Goal: Task Accomplishment & Management: Manage account settings

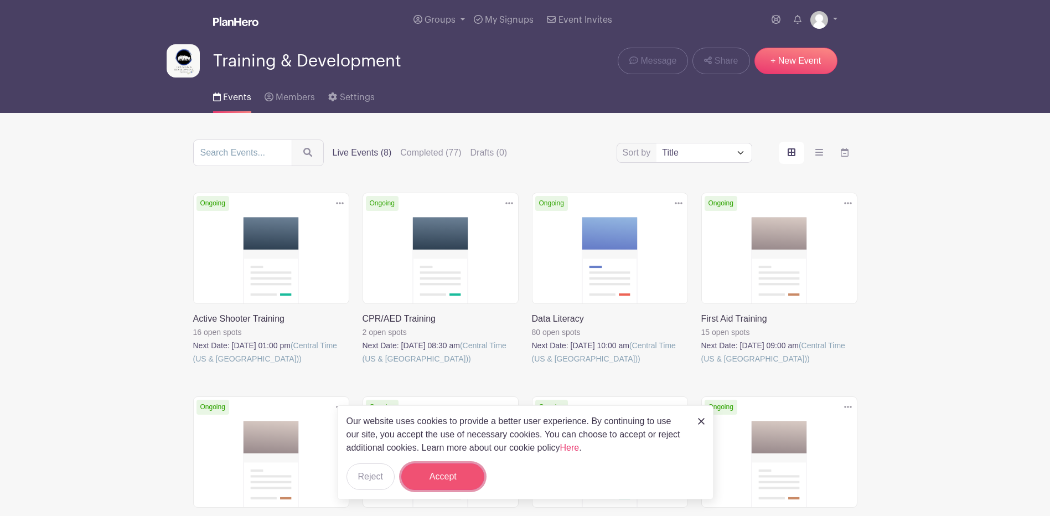
click at [463, 471] on button "Accept" at bounding box center [442, 476] width 83 height 27
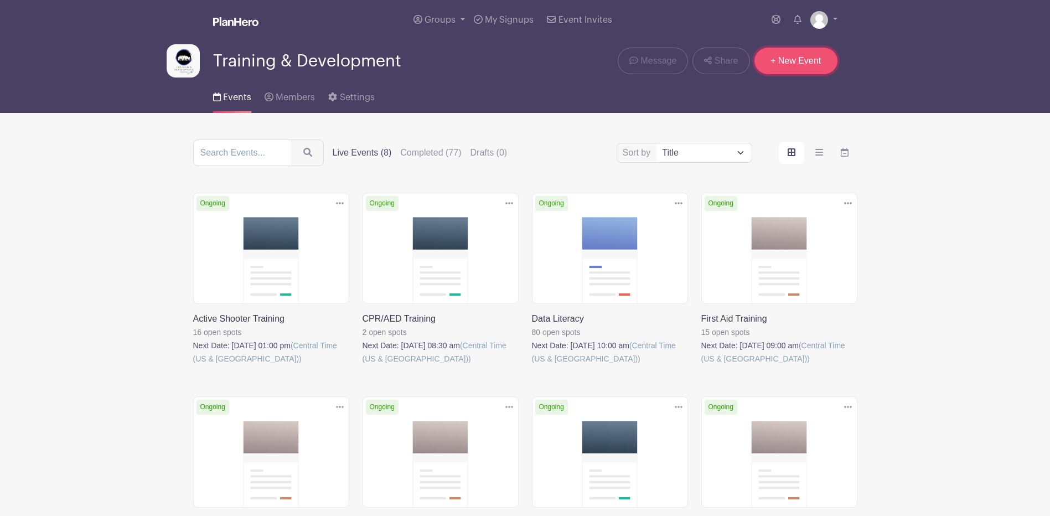
click at [788, 58] on link "+ New Event" at bounding box center [795, 61] width 83 height 27
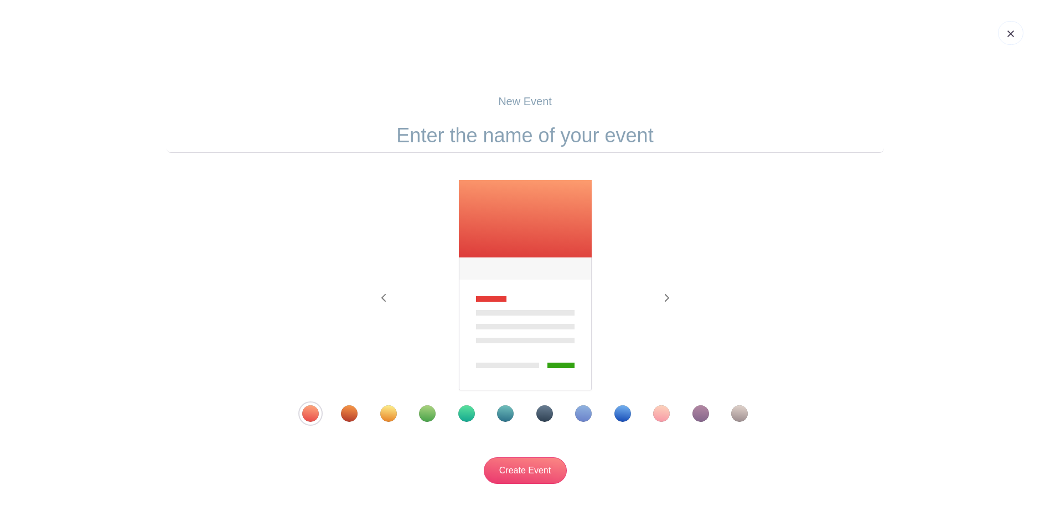
click at [1004, 38] on link at bounding box center [1010, 33] width 25 height 24
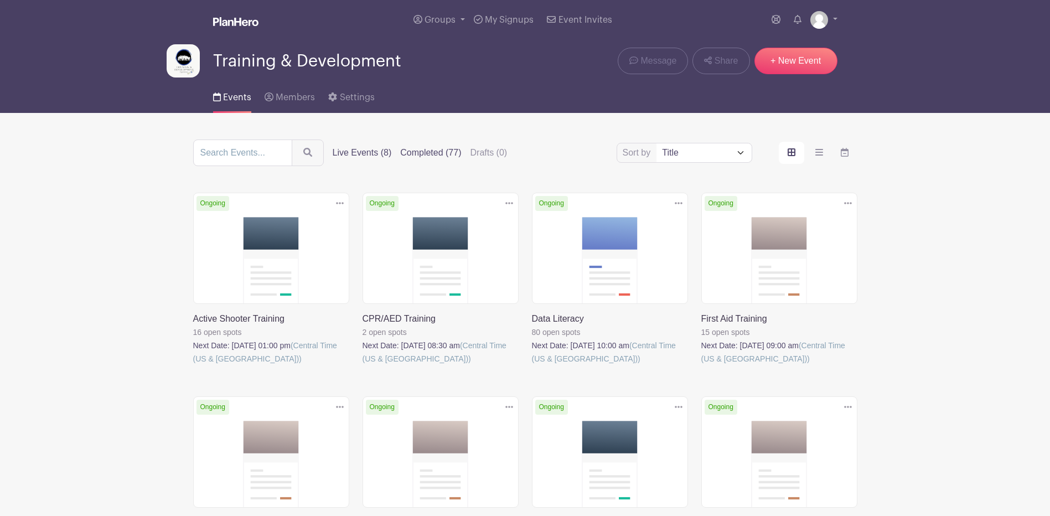
click at [423, 155] on label "Completed (77)" at bounding box center [430, 152] width 61 height 13
click at [0, 0] on input "Completed (77)" at bounding box center [0, 0] width 0 height 0
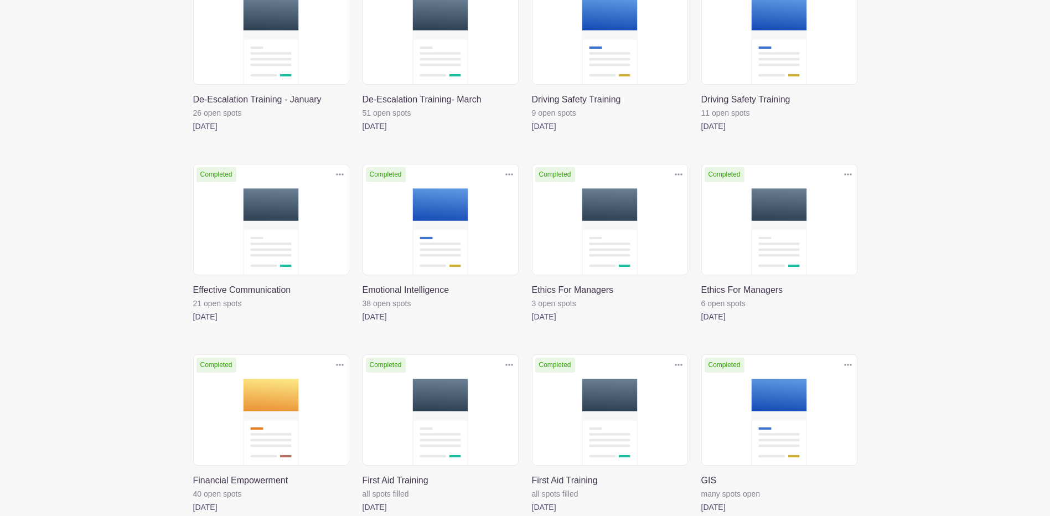
scroll to position [1020, 0]
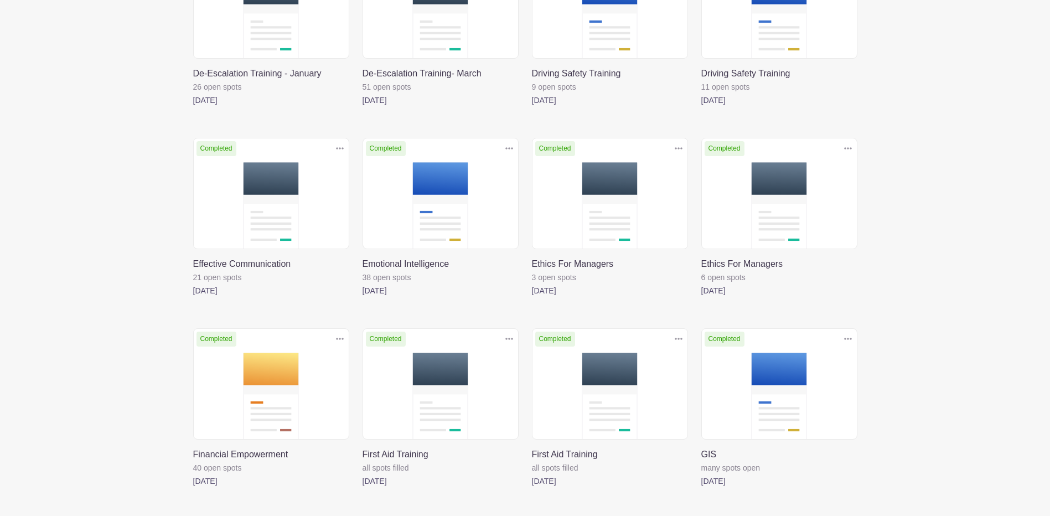
click at [362, 297] on link at bounding box center [362, 297] width 0 height 0
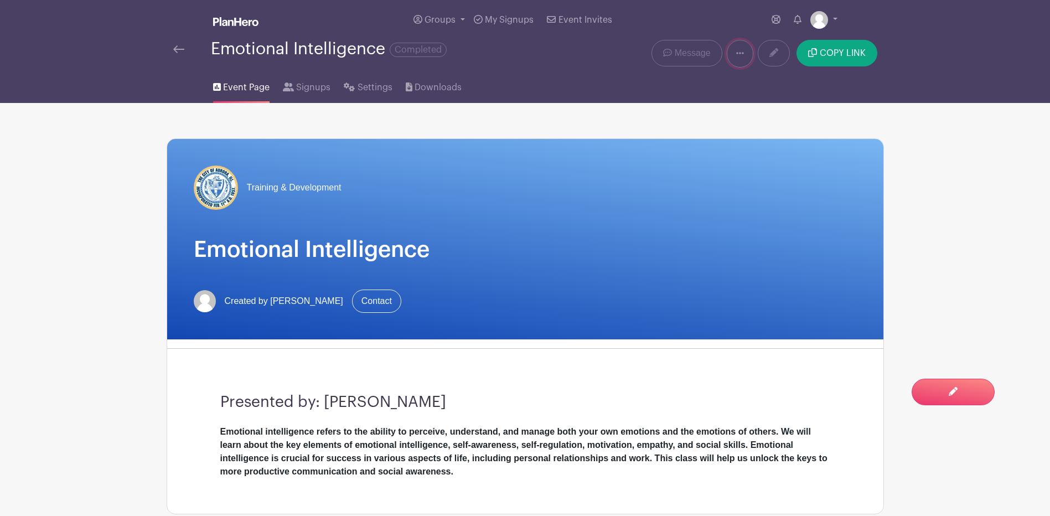
click at [737, 50] on icon at bounding box center [740, 53] width 8 height 9
click at [744, 76] on link "Duplicate" at bounding box center [770, 83] width 87 height 18
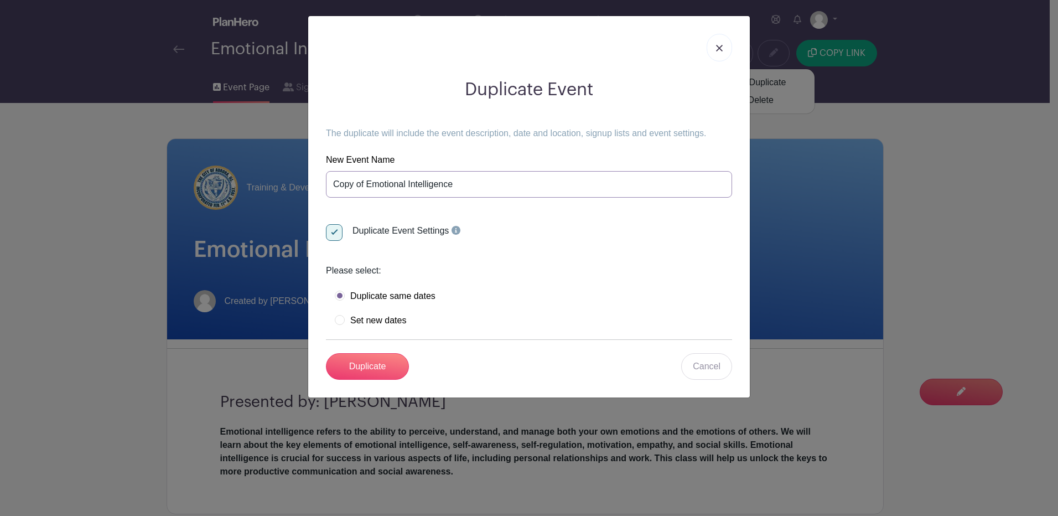
drag, startPoint x: 367, startPoint y: 184, endPoint x: 297, endPoint y: 180, distance: 69.8
click at [298, 181] on div "Duplicate Event The duplicate will include the event description, date and loca…" at bounding box center [529, 258] width 1058 height 516
click at [461, 182] on input "Emotional Intelligence" at bounding box center [529, 184] width 406 height 27
type input "Emotional Intelligence Workshop"
click at [330, 233] on input "Duplicate Event Settings" at bounding box center [387, 230] width 123 height 13
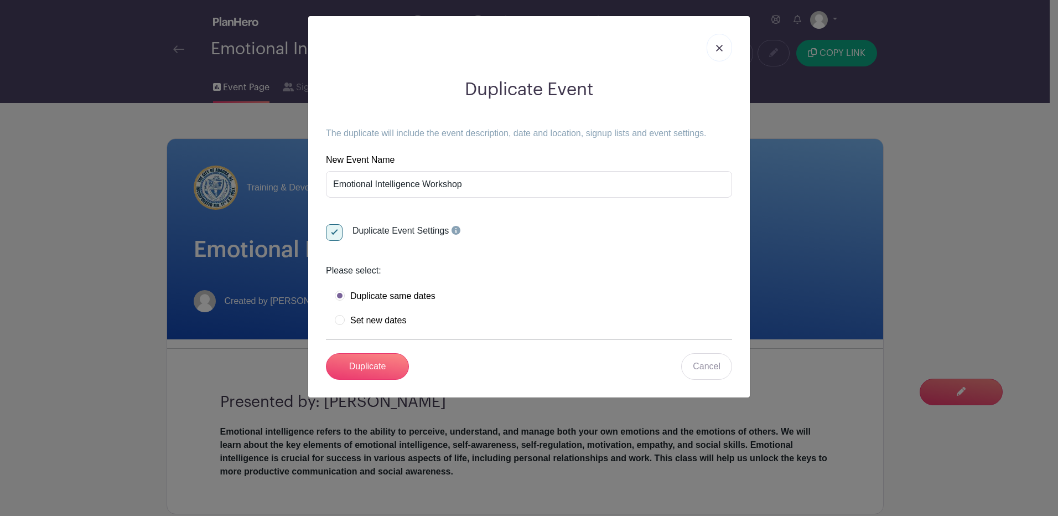
checkbox input "false"
click at [388, 323] on label "Set new dates" at bounding box center [370, 320] width 71 height 11
radio input "true"
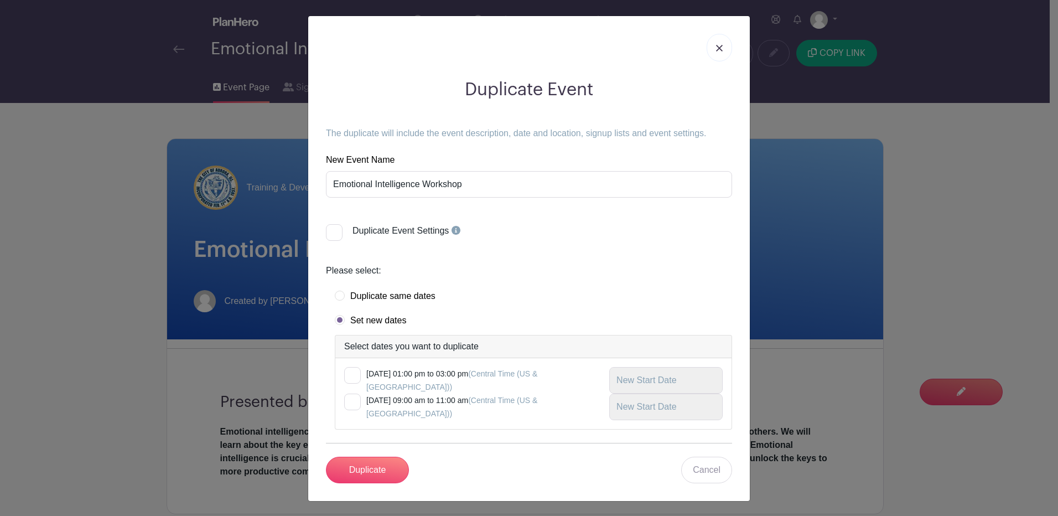
click at [354, 376] on div at bounding box center [352, 375] width 17 height 17
click at [351, 374] on input "checkbox" at bounding box center [347, 370] width 7 height 7
checkbox input "true"
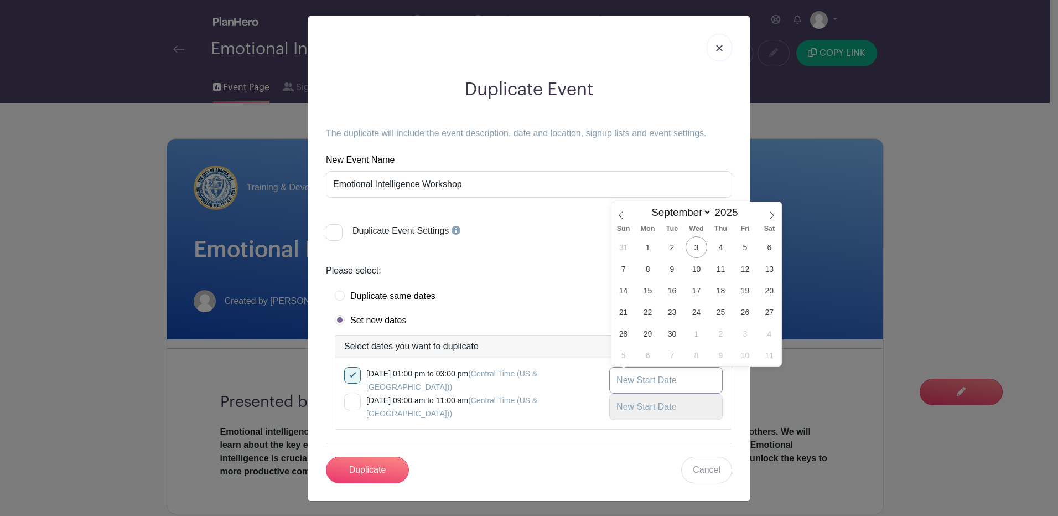
click at [654, 385] on input "text" at bounding box center [665, 380] width 113 height 27
click at [676, 313] on span "23" at bounding box center [672, 312] width 22 height 22
type input "[DATE]"
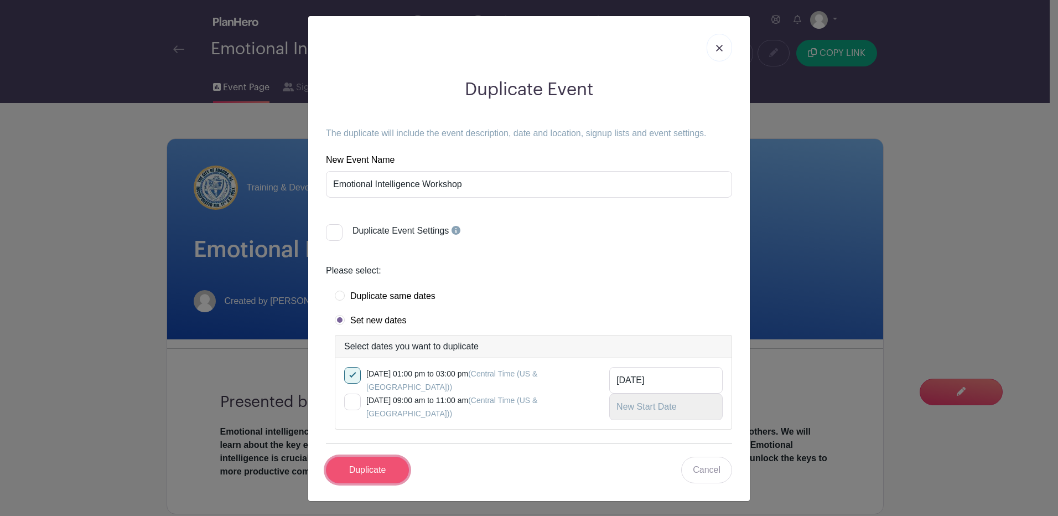
click at [378, 471] on input "Duplicate" at bounding box center [367, 469] width 83 height 27
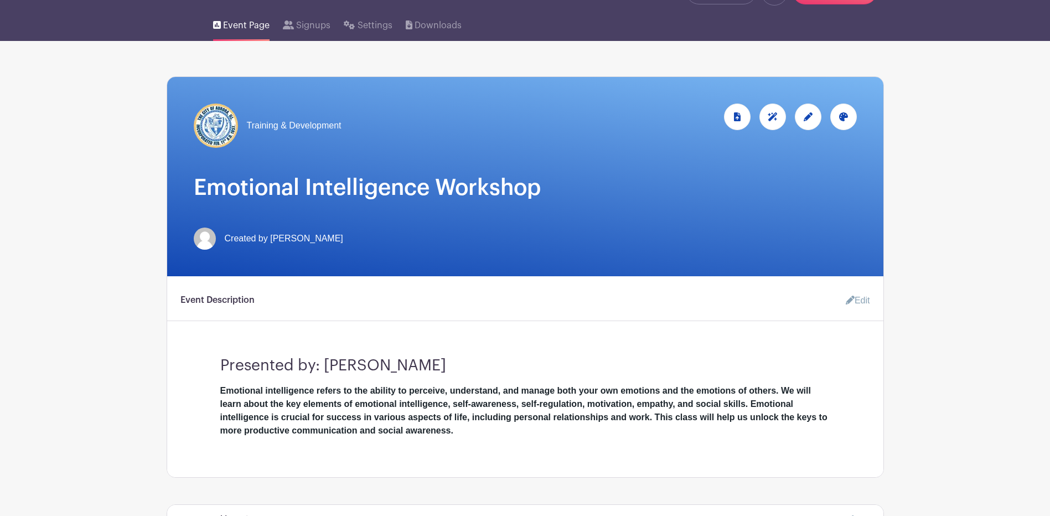
scroll to position [111, 0]
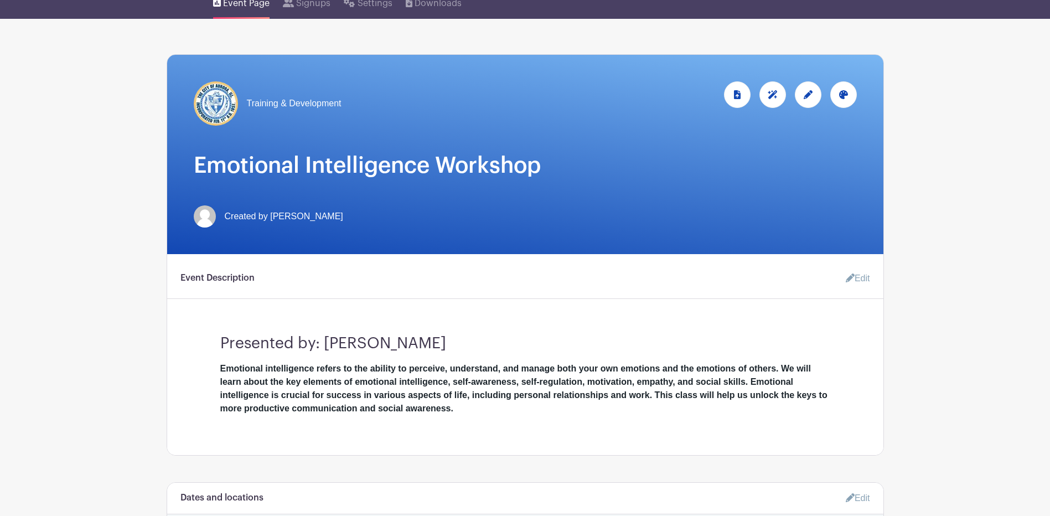
click at [808, 94] on icon at bounding box center [807, 94] width 9 height 9
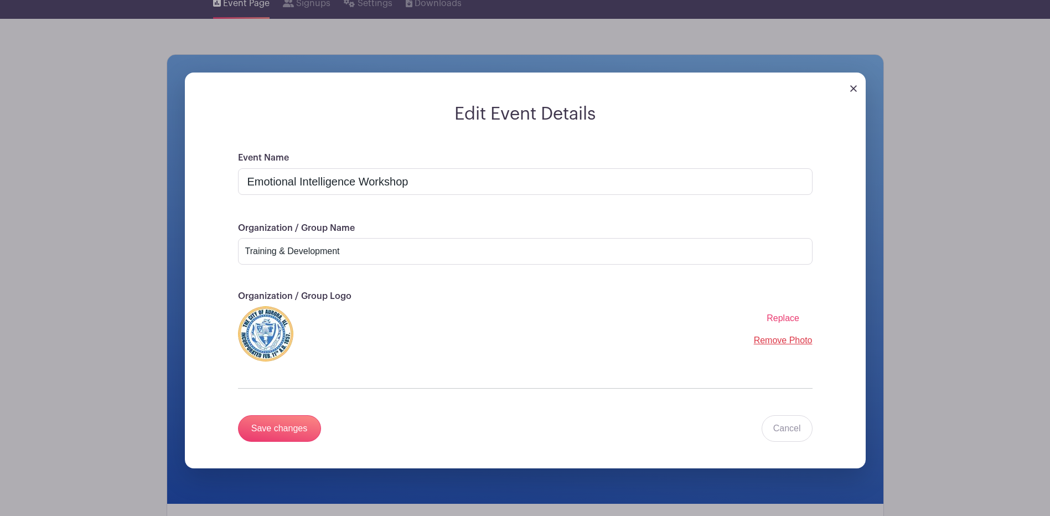
click at [850, 87] on img at bounding box center [853, 88] width 7 height 7
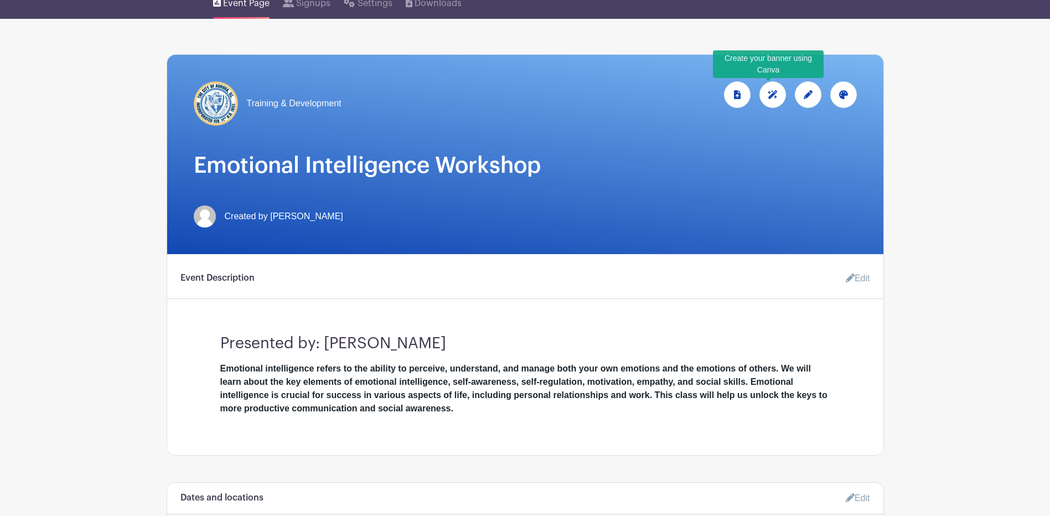
click at [772, 93] on icon at bounding box center [772, 94] width 10 height 9
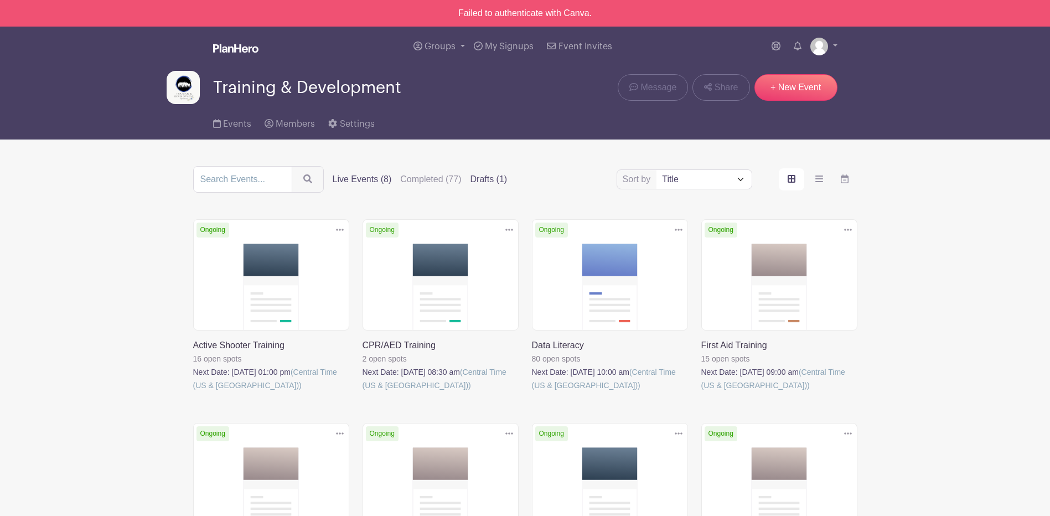
click at [483, 179] on label "Drafts (1)" at bounding box center [488, 179] width 37 height 13
click at [0, 0] on input "Drafts (1)" at bounding box center [0, 0] width 0 height 0
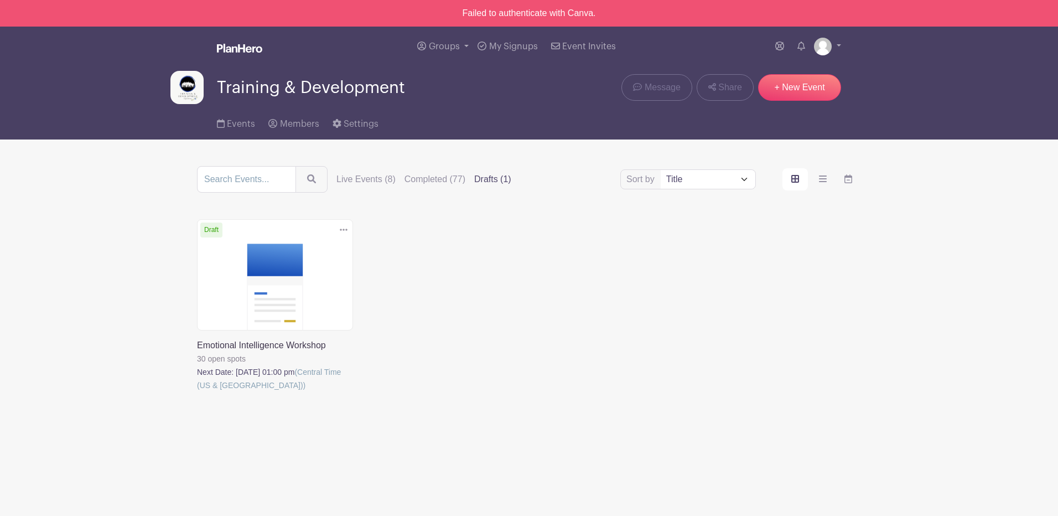
click at [197, 392] on link at bounding box center [197, 392] width 0 height 0
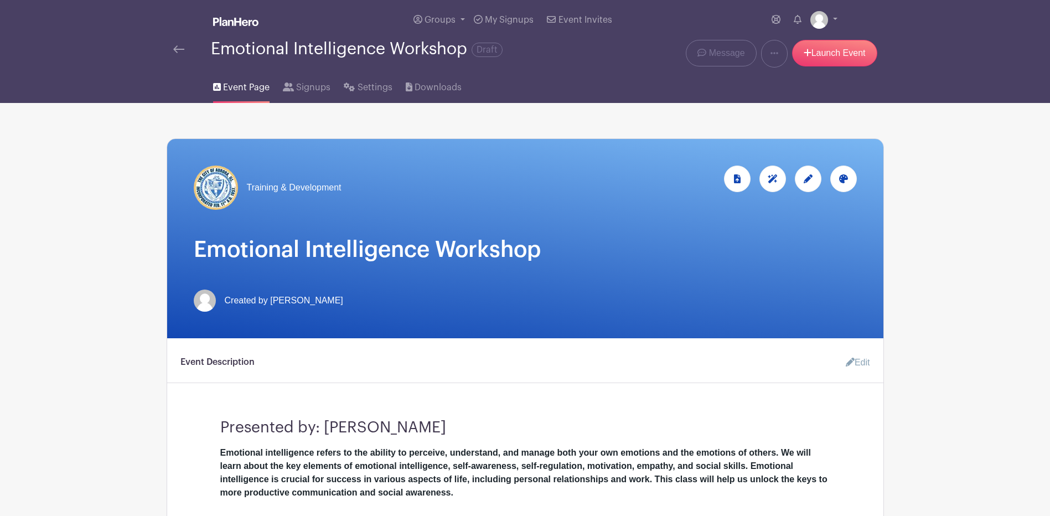
click at [215, 183] on img at bounding box center [216, 187] width 44 height 44
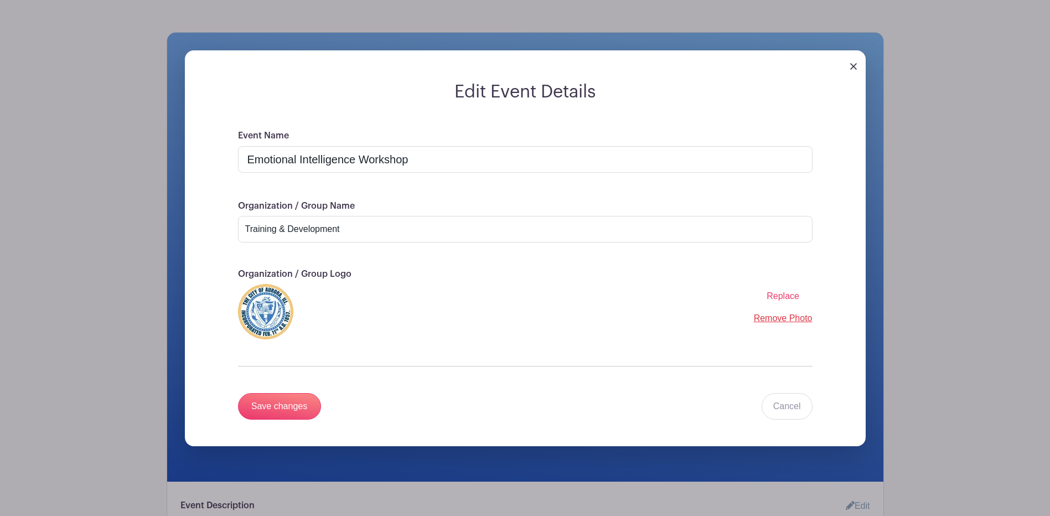
scroll to position [111, 0]
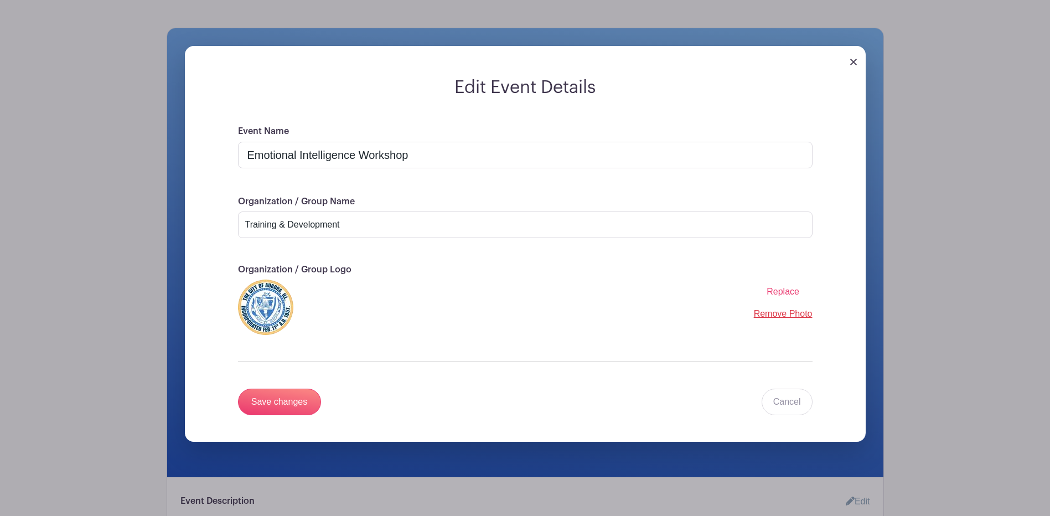
click at [788, 309] on link "Remove Photo" at bounding box center [783, 313] width 59 height 9
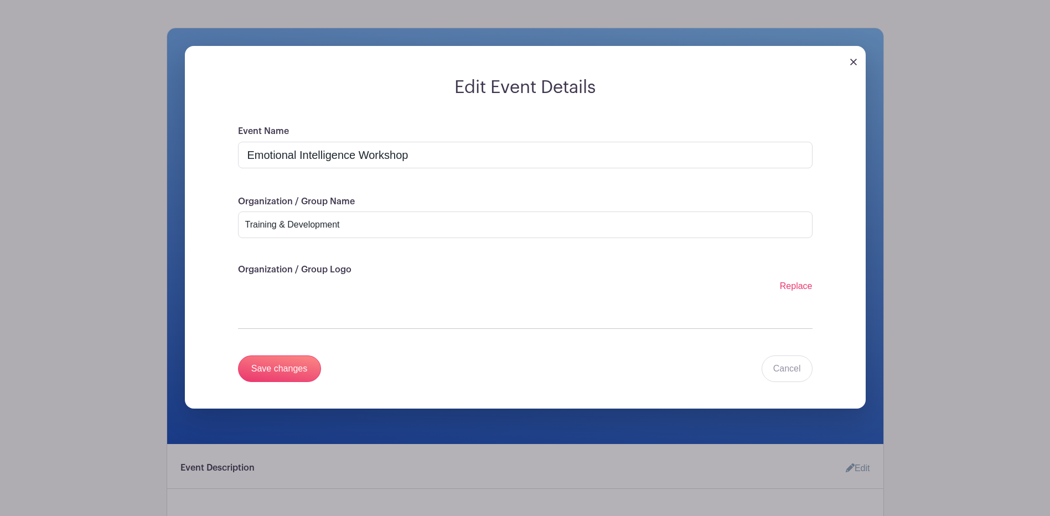
click at [798, 292] on label "Replace" at bounding box center [796, 285] width 33 height 13
click at [0, 0] on input "Replace" at bounding box center [0, 0] width 0 height 0
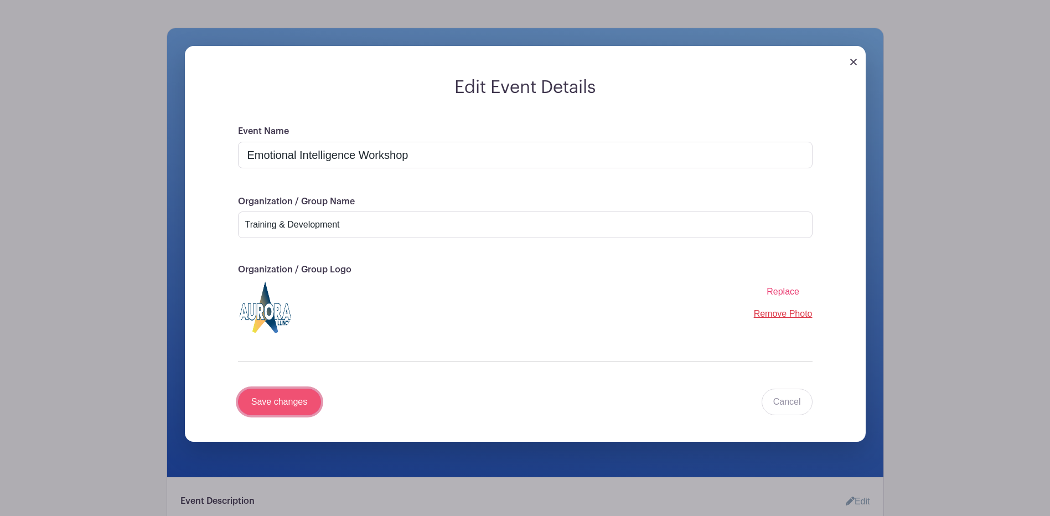
click at [288, 406] on input "Save changes" at bounding box center [279, 401] width 83 height 27
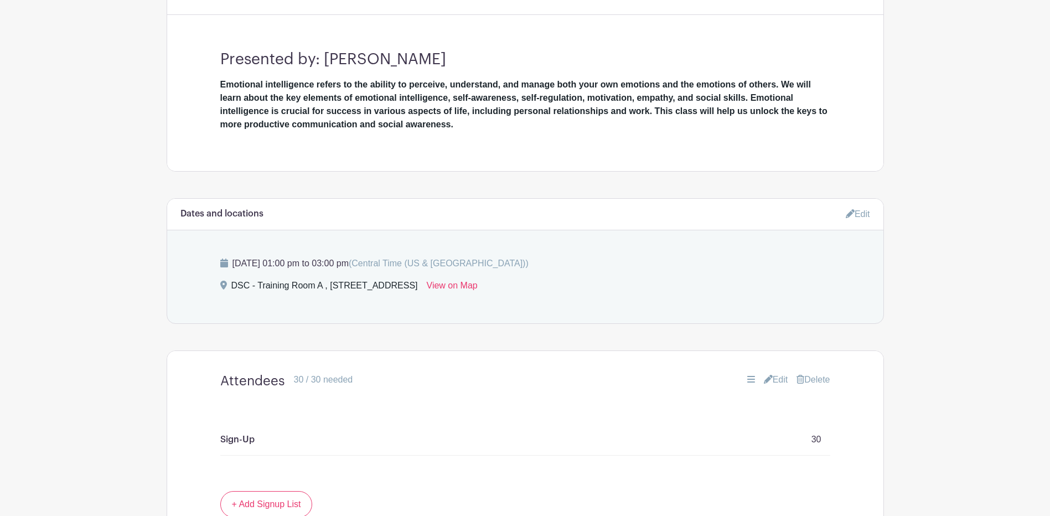
scroll to position [387, 0]
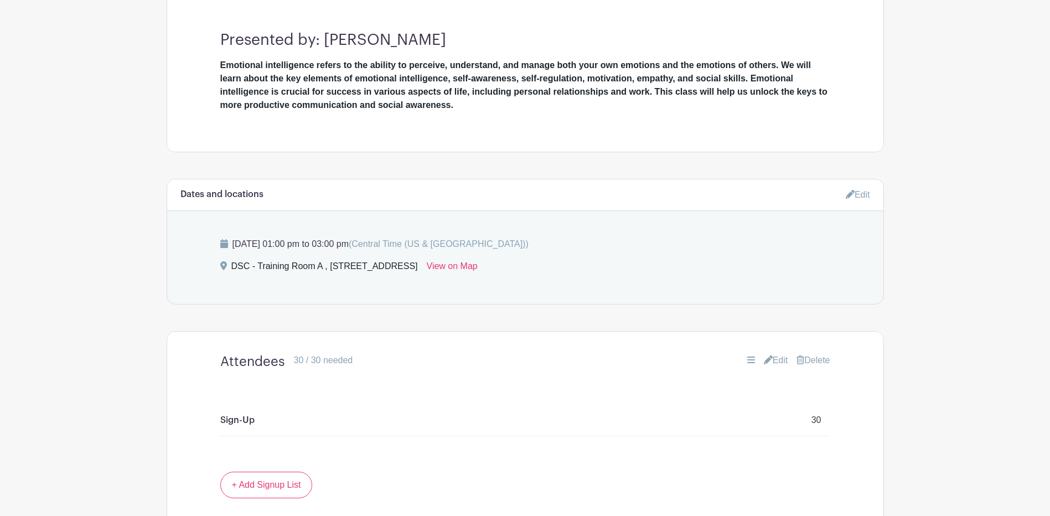
click at [853, 198] on link "Edit" at bounding box center [857, 194] width 24 height 18
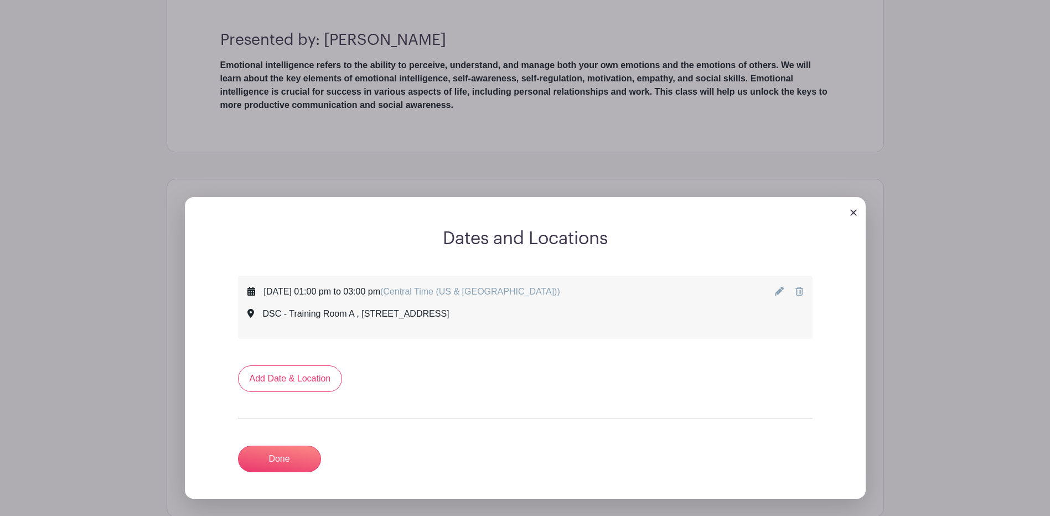
click at [780, 288] on icon at bounding box center [779, 291] width 9 height 9
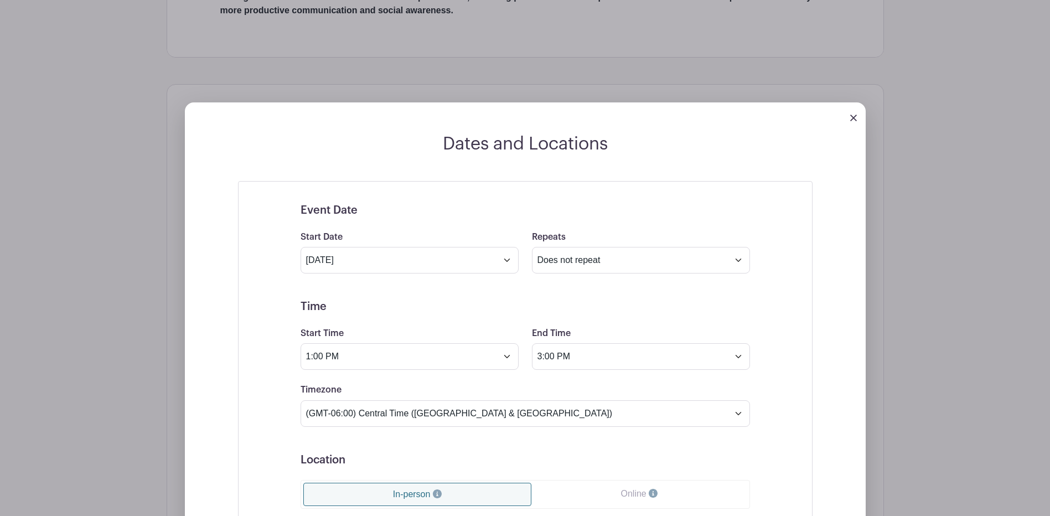
scroll to position [498, 0]
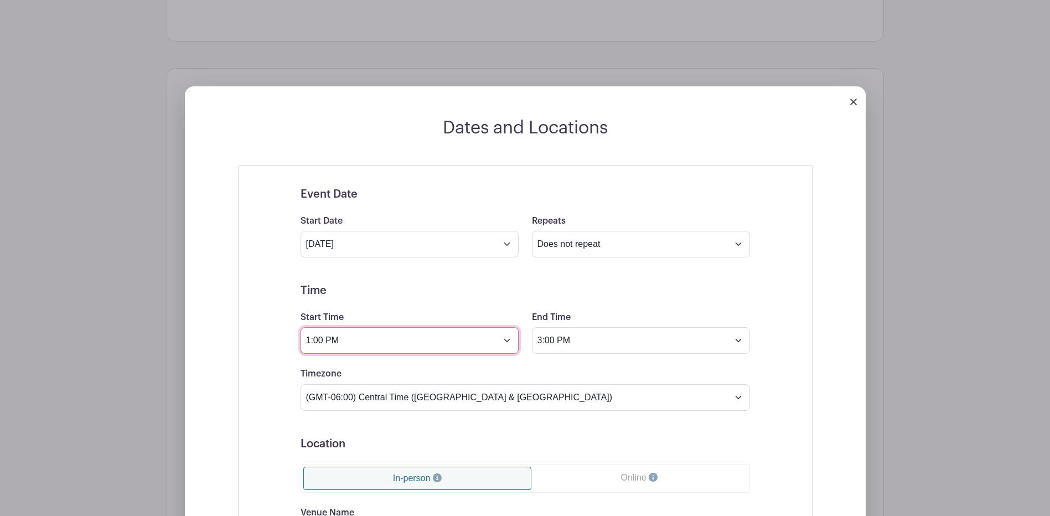
click at [508, 342] on input "1:00 PM" at bounding box center [409, 340] width 218 height 27
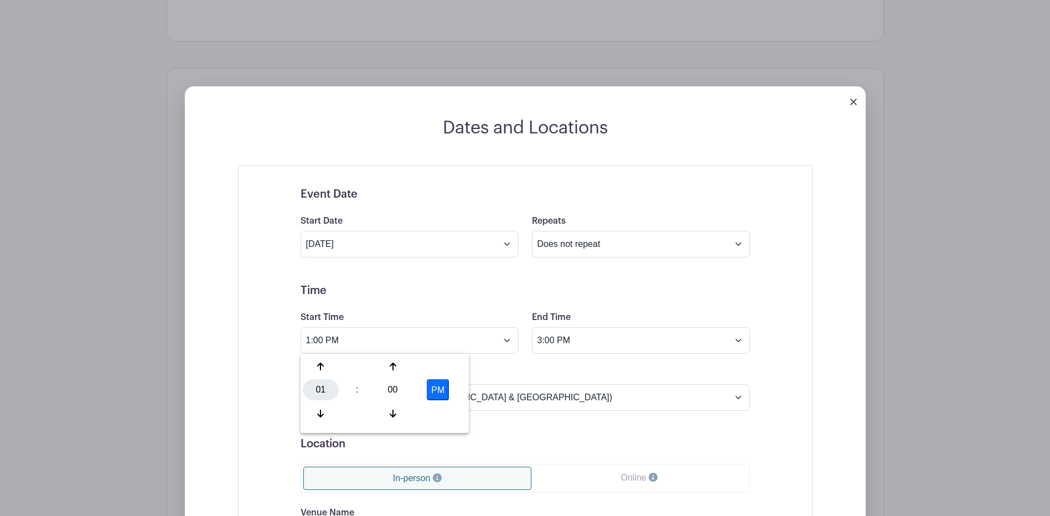
click at [328, 396] on div "01" at bounding box center [321, 389] width 36 height 21
click at [357, 414] on div "09" at bounding box center [362, 413] width 37 height 21
click at [437, 394] on button "PM" at bounding box center [438, 389] width 22 height 21
type input "9:00 AM"
click at [599, 337] on input "3:00 PM" at bounding box center [641, 340] width 218 height 27
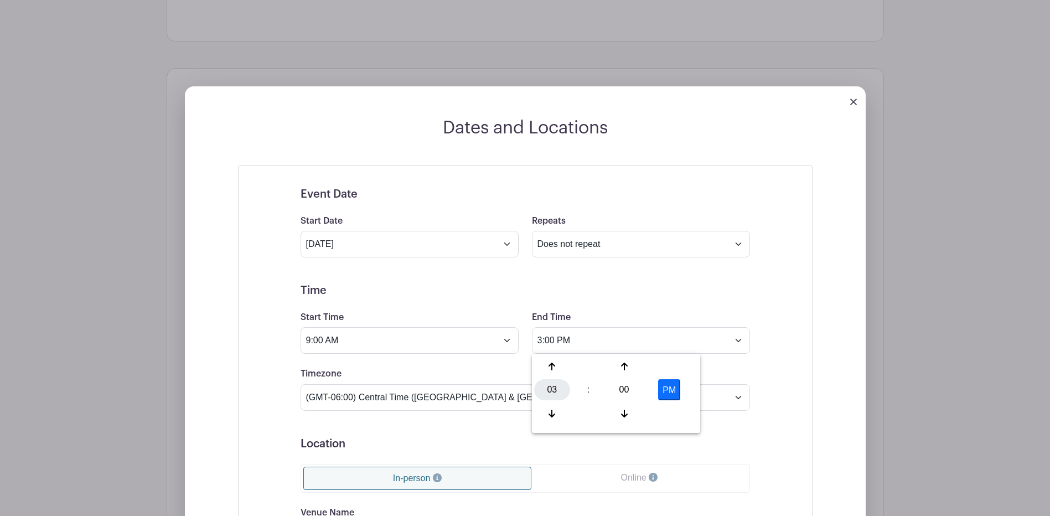
click at [556, 394] on div "03" at bounding box center [552, 389] width 36 height 21
click at [673, 413] on div "11" at bounding box center [675, 413] width 37 height 21
click at [658, 388] on button "PM" at bounding box center [669, 389] width 22 height 21
type input "11:00 AM"
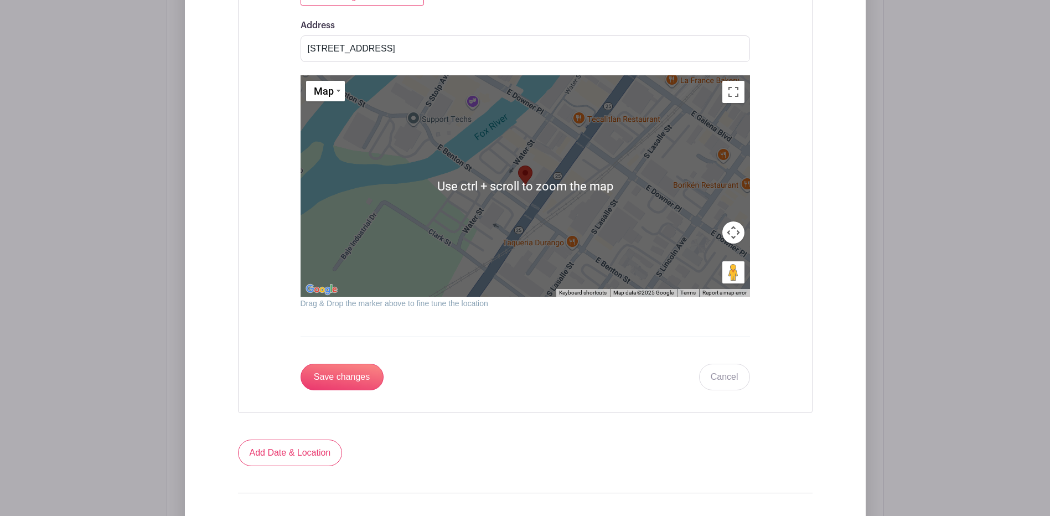
scroll to position [1106, 0]
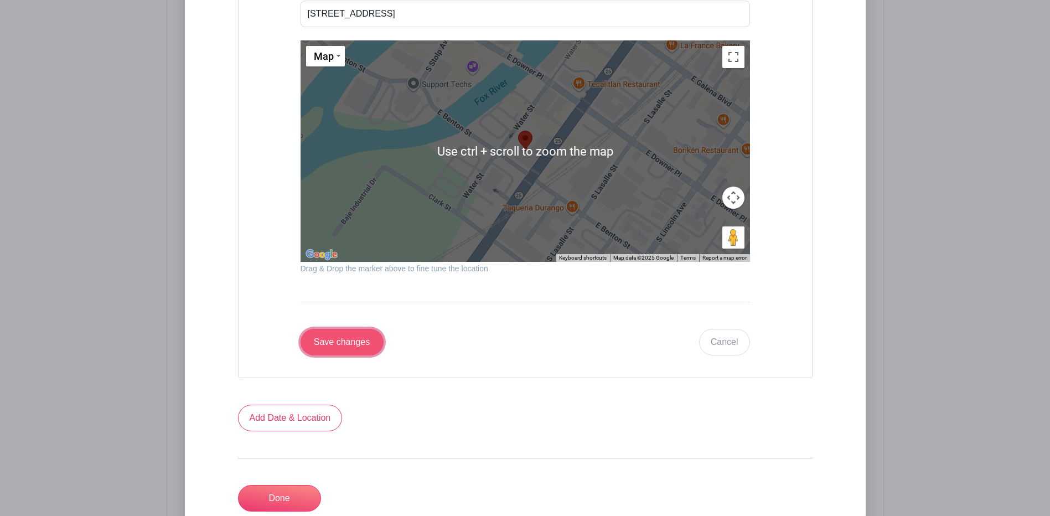
click at [359, 352] on input "Save changes" at bounding box center [341, 342] width 83 height 27
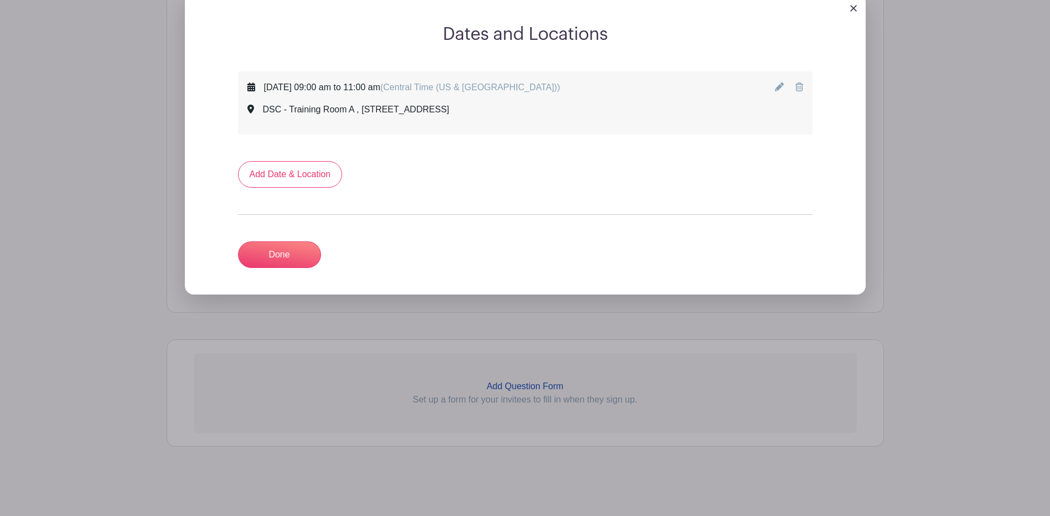
scroll to position [591, 0]
click at [303, 259] on link "Done" at bounding box center [279, 254] width 83 height 27
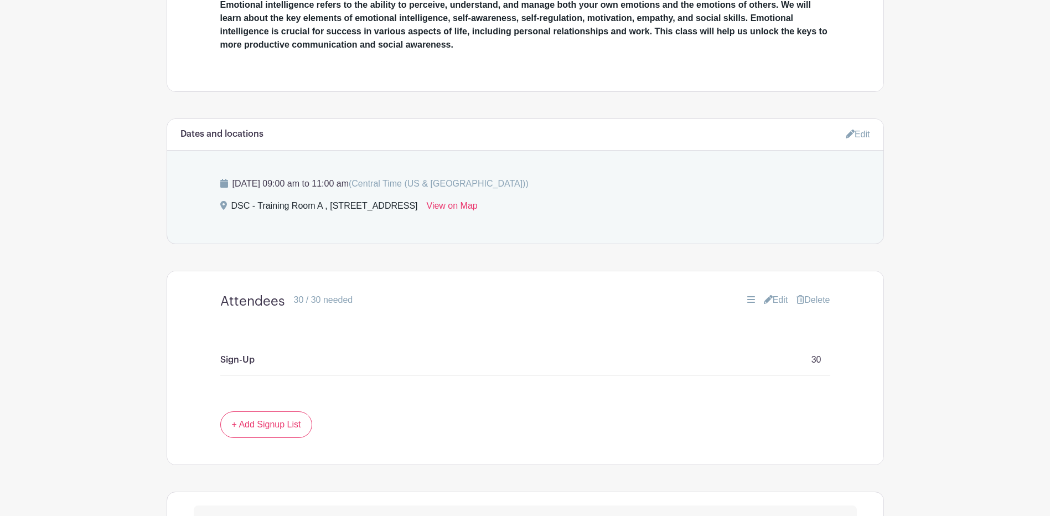
scroll to position [323, 0]
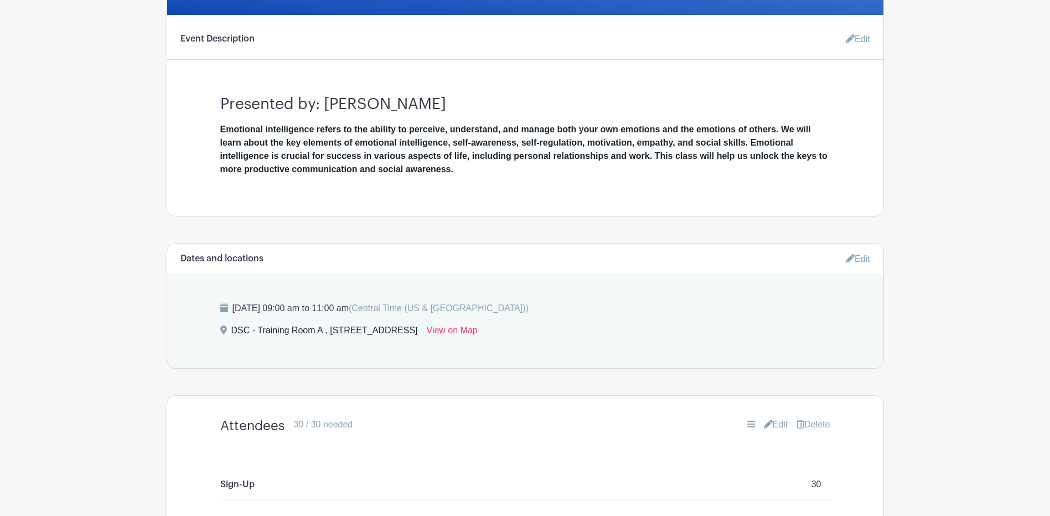
click at [840, 42] on link "Edit" at bounding box center [853, 39] width 33 height 22
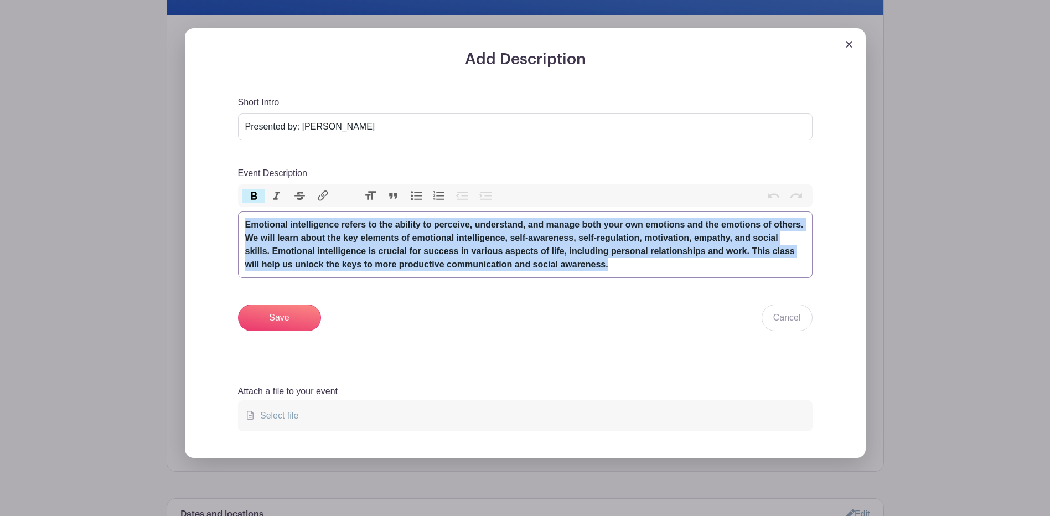
drag, startPoint x: 244, startPoint y: 222, endPoint x: 634, endPoint y: 285, distance: 395.2
click at [634, 285] on div "Short Intro Presented by: Kelvin Beene Event Description Bold Italic Strikethro…" at bounding box center [525, 214] width 574 height 236
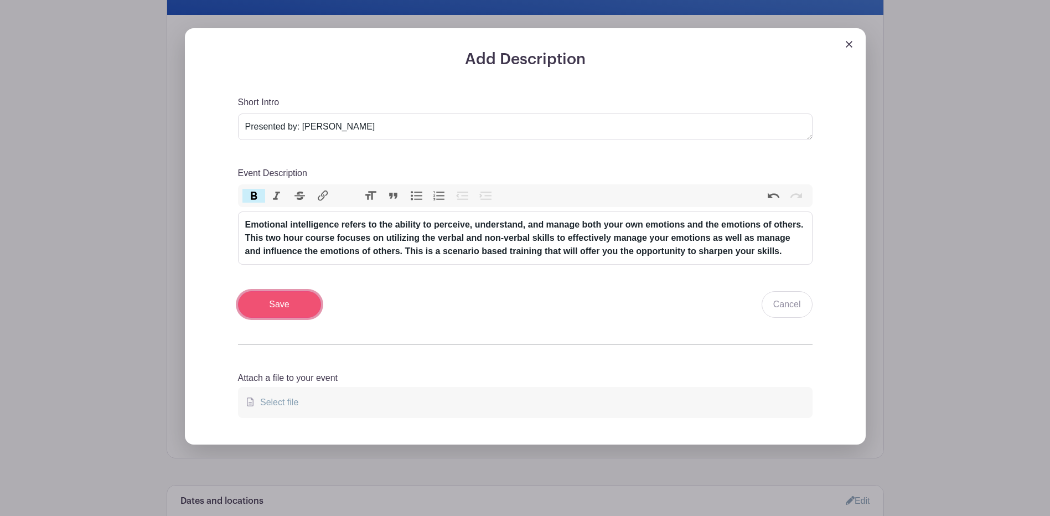
click at [306, 309] on input "Save" at bounding box center [279, 304] width 83 height 27
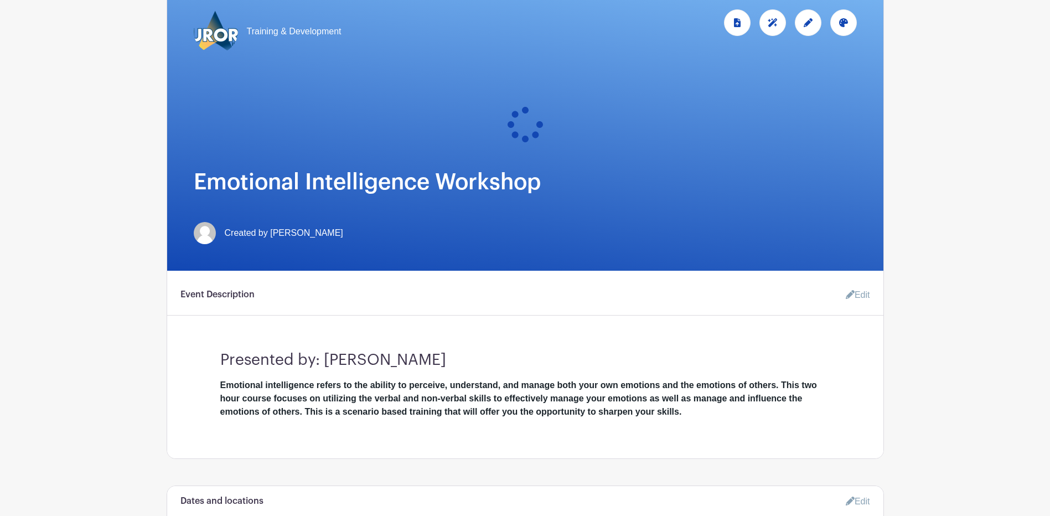
scroll to position [46, 0]
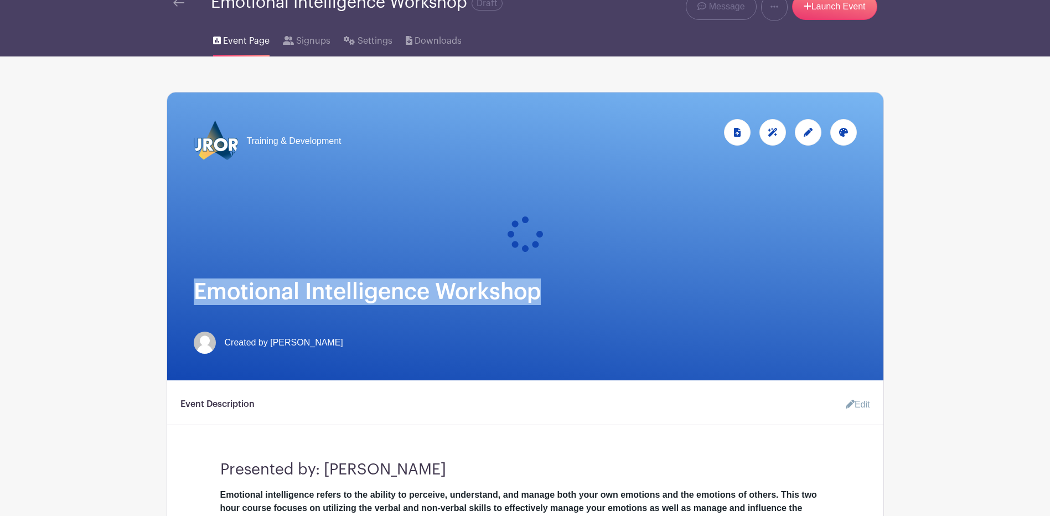
drag, startPoint x: 554, startPoint y: 293, endPoint x: 199, endPoint y: 295, distance: 355.2
click at [199, 295] on h1 "Emotional Intelligence Workshop" at bounding box center [525, 291] width 663 height 27
drag, startPoint x: 199, startPoint y: 295, endPoint x: 206, endPoint y: 290, distance: 8.3
copy h1 "Emotional Intelligence Workshop"
